Goal: Information Seeking & Learning: Learn about a topic

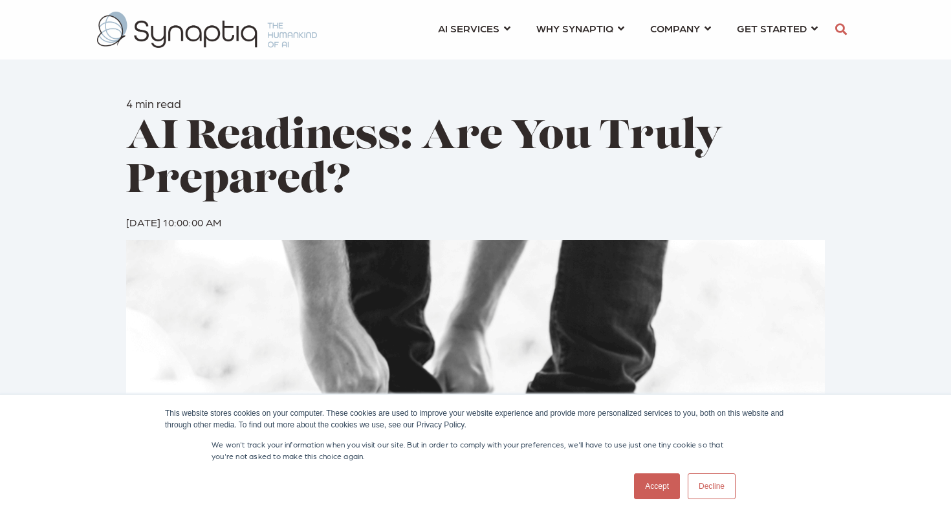
scroll to position [37, 0]
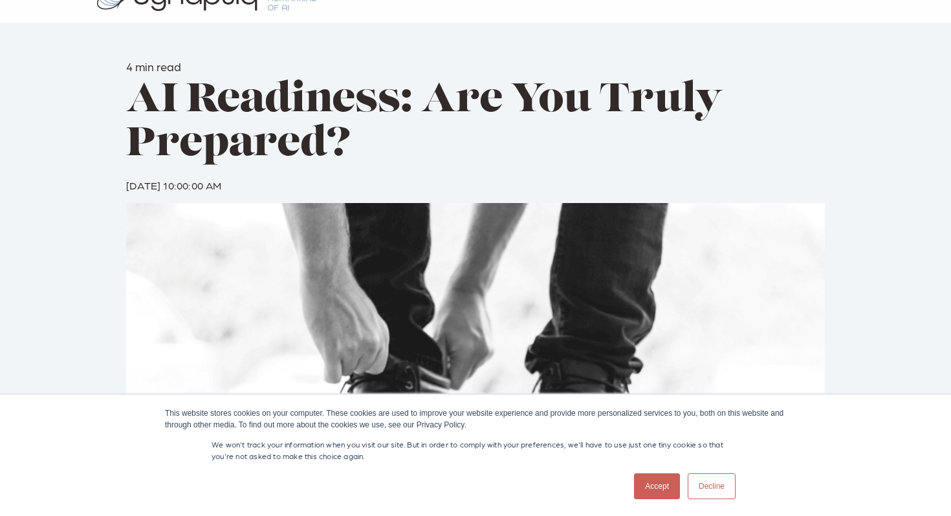
click at [640, 485] on link "Accept" at bounding box center [657, 486] width 46 height 26
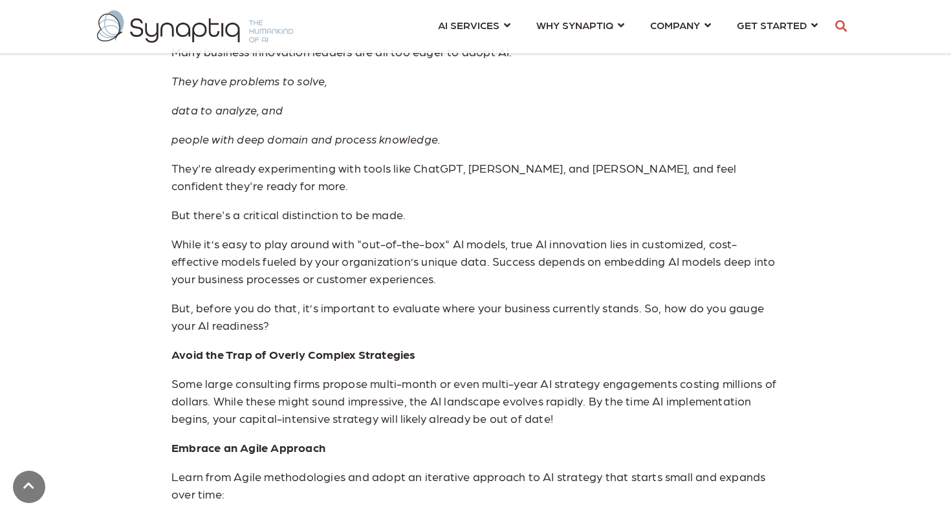
scroll to position [685, 0]
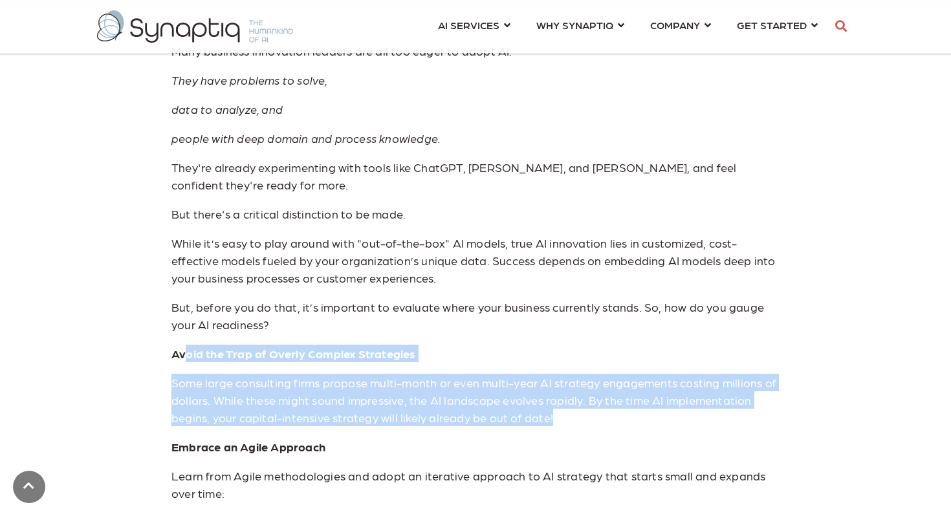
drag, startPoint x: 187, startPoint y: 354, endPoint x: 590, endPoint y: 415, distance: 408.1
click at [590, 415] on p "Some large consulting firms propose multi-month or even multi-year AI strategy …" at bounding box center [475, 400] width 608 height 52
drag, startPoint x: 590, startPoint y: 415, endPoint x: 146, endPoint y: 357, distance: 448.0
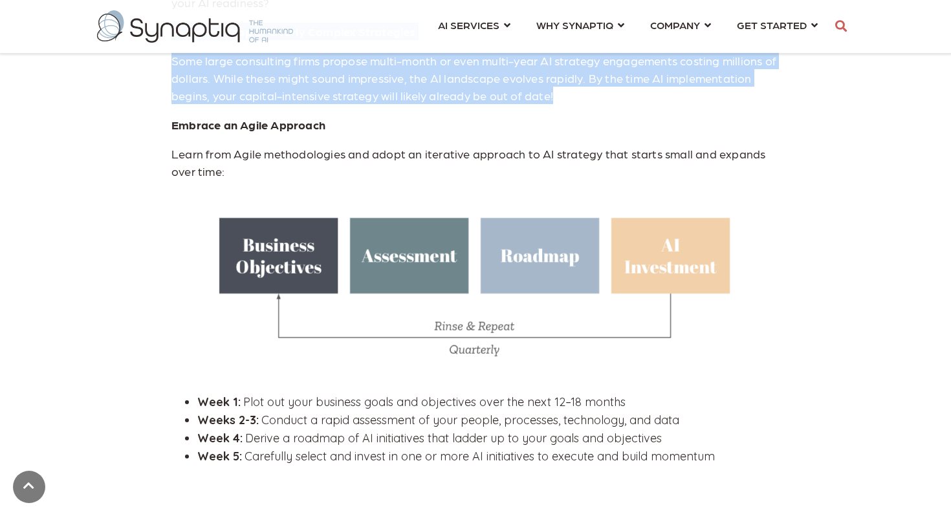
scroll to position [1012, 0]
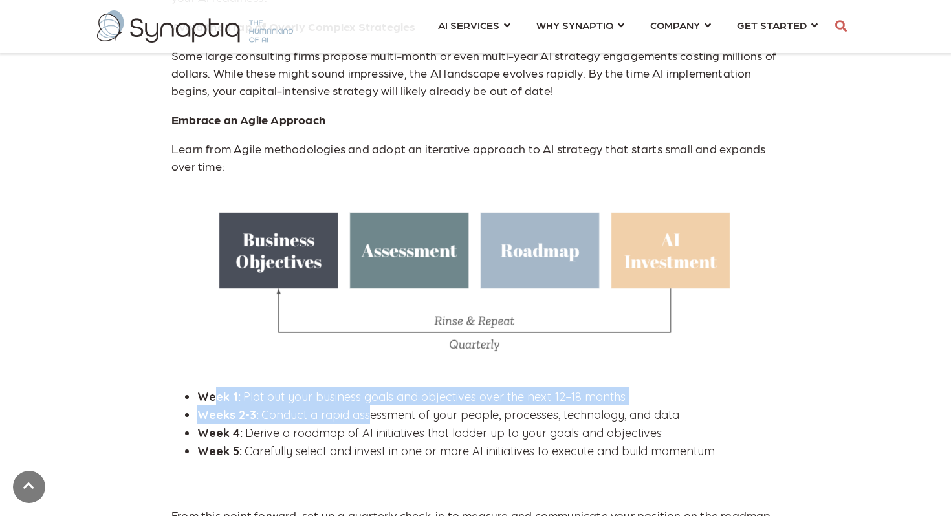
drag, startPoint x: 215, startPoint y: 398, endPoint x: 383, endPoint y: 415, distance: 169.6
click at [383, 415] on ul "Week 1: Plot out your business goals and objectives over the next 12–18 months …" at bounding box center [475, 423] width 608 height 72
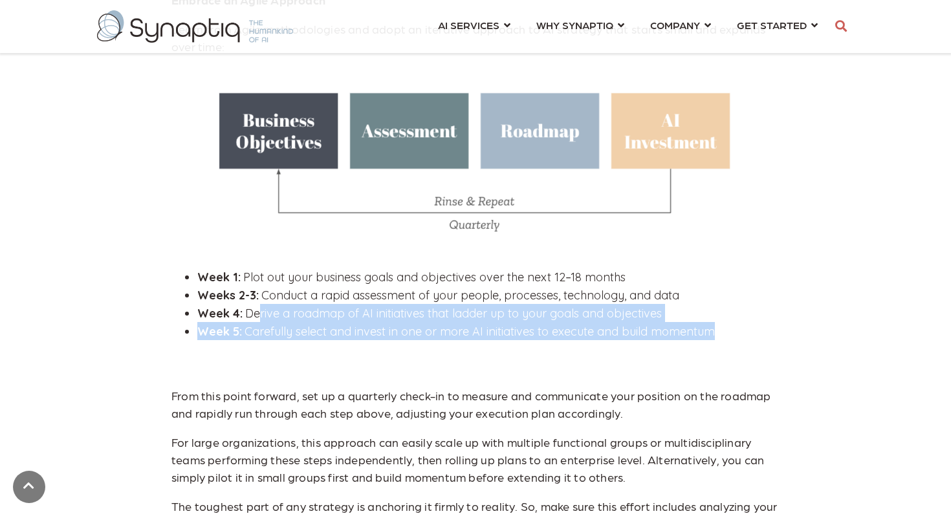
drag, startPoint x: 257, startPoint y: 311, endPoint x: 812, endPoint y: 327, distance: 555.1
click at [812, 327] on div "4 min read AI Readiness: Are You Truly Prepared? By: Stephen Sklarew 1 Aug 27, …" at bounding box center [475, 384] width 951 height 3032
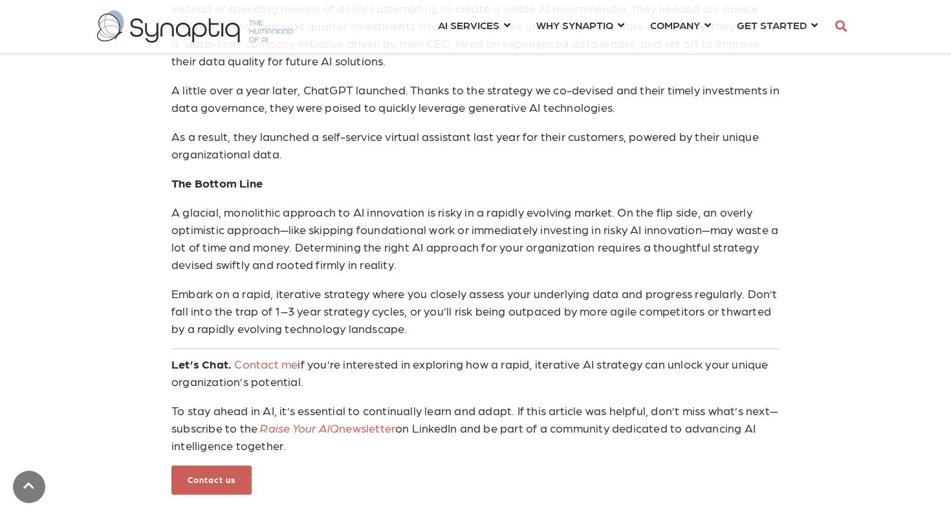
scroll to position [1857, 0]
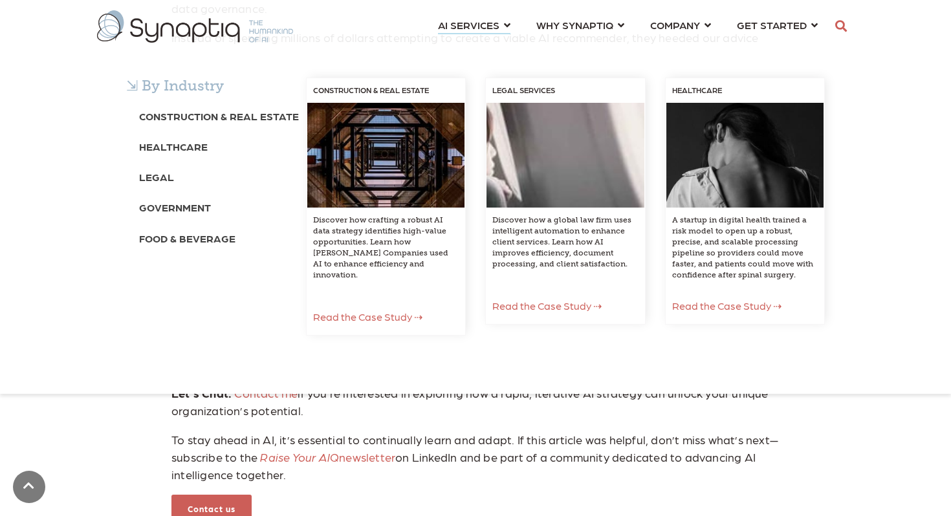
click at [480, 45] on div "⇲ By Industry Construction & Real Estate Healthcare Legal Government Food & Bev…" at bounding box center [475, 219] width 951 height 349
